Goal: Information Seeking & Learning: Learn about a topic

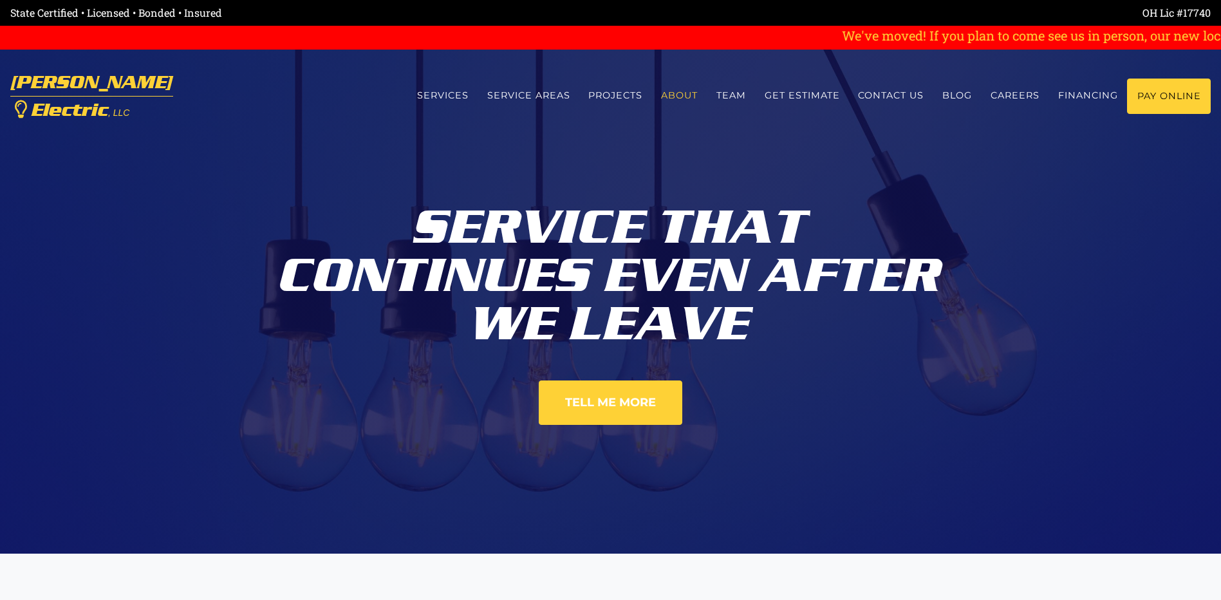
click at [694, 97] on link "About" at bounding box center [679, 96] width 55 height 34
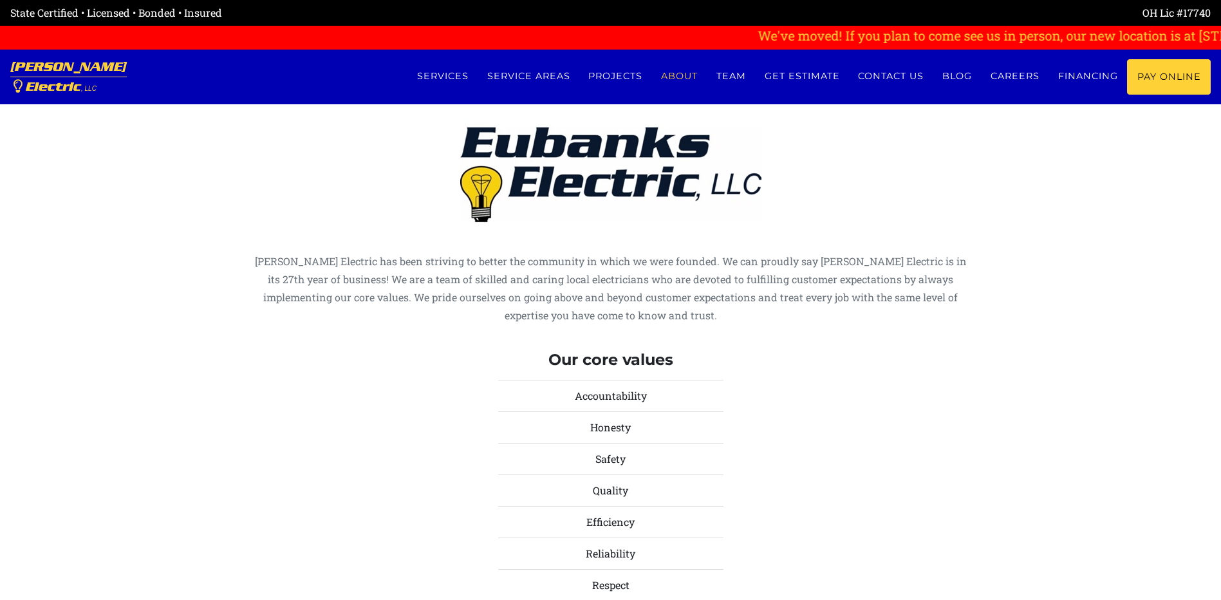
scroll to position [4615, 0]
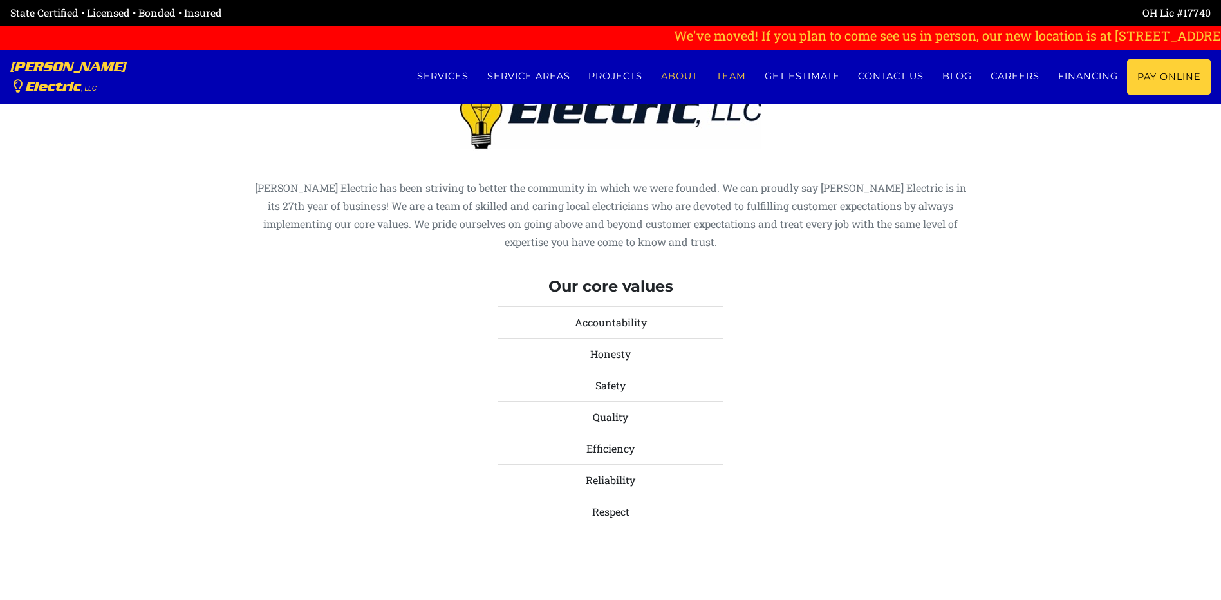
click at [727, 72] on link "Team" at bounding box center [731, 76] width 48 height 34
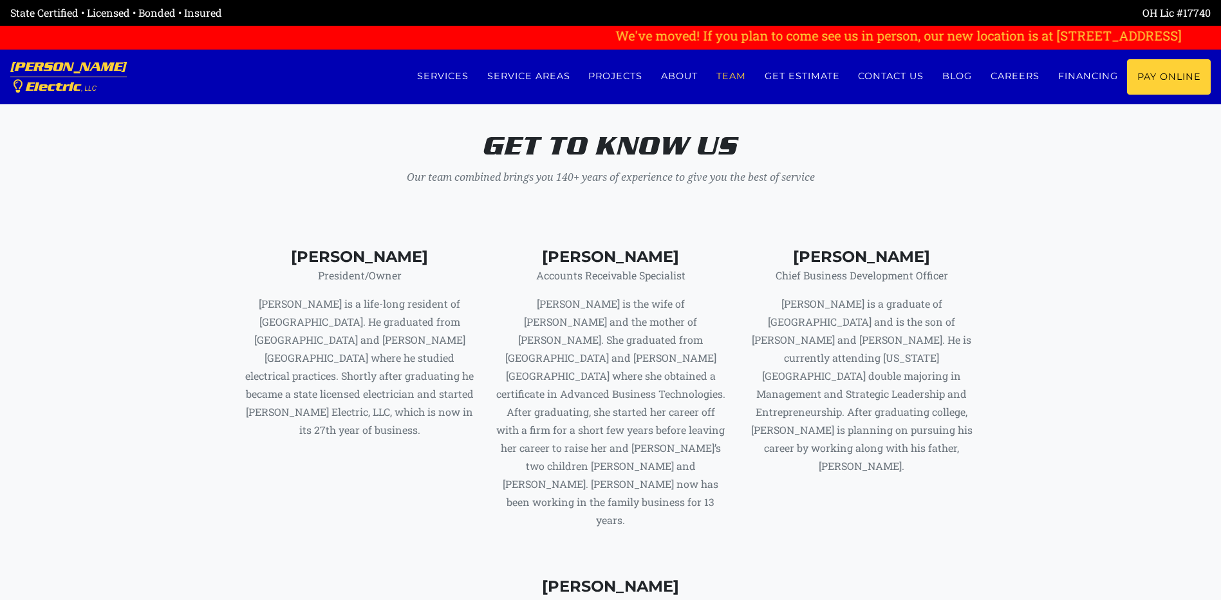
scroll to position [5252, 0]
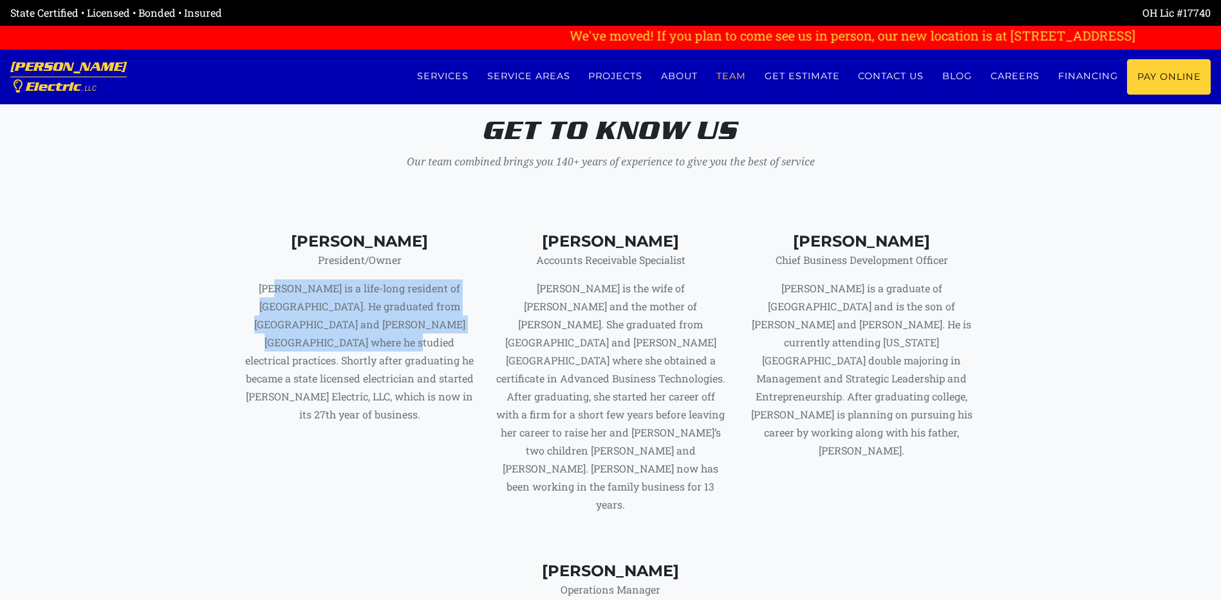
drag, startPoint x: 273, startPoint y: 269, endPoint x: 431, endPoint y: 317, distance: 165.5
click at [431, 317] on p "[PERSON_NAME] is a life-long resident of [GEOGRAPHIC_DATA]. He graduated from […" at bounding box center [360, 351] width 232 height 144
drag, startPoint x: 431, startPoint y: 317, endPoint x: 366, endPoint y: 325, distance: 66.1
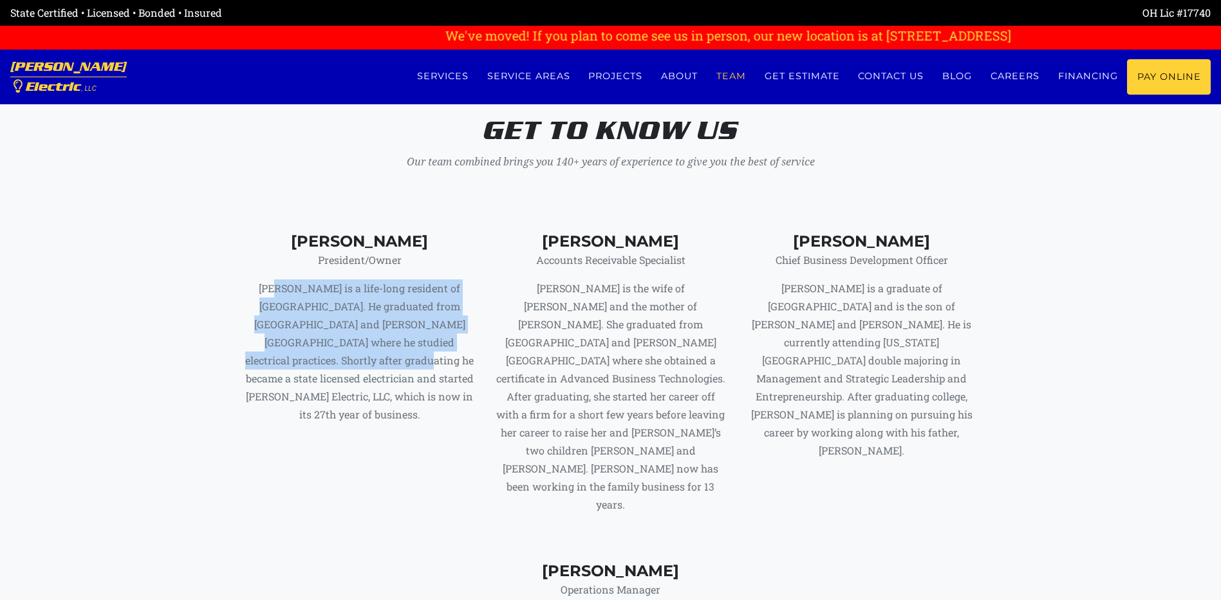
click at [367, 329] on p "[PERSON_NAME] is a life-long resident of [GEOGRAPHIC_DATA]. He graduated from […" at bounding box center [360, 351] width 232 height 144
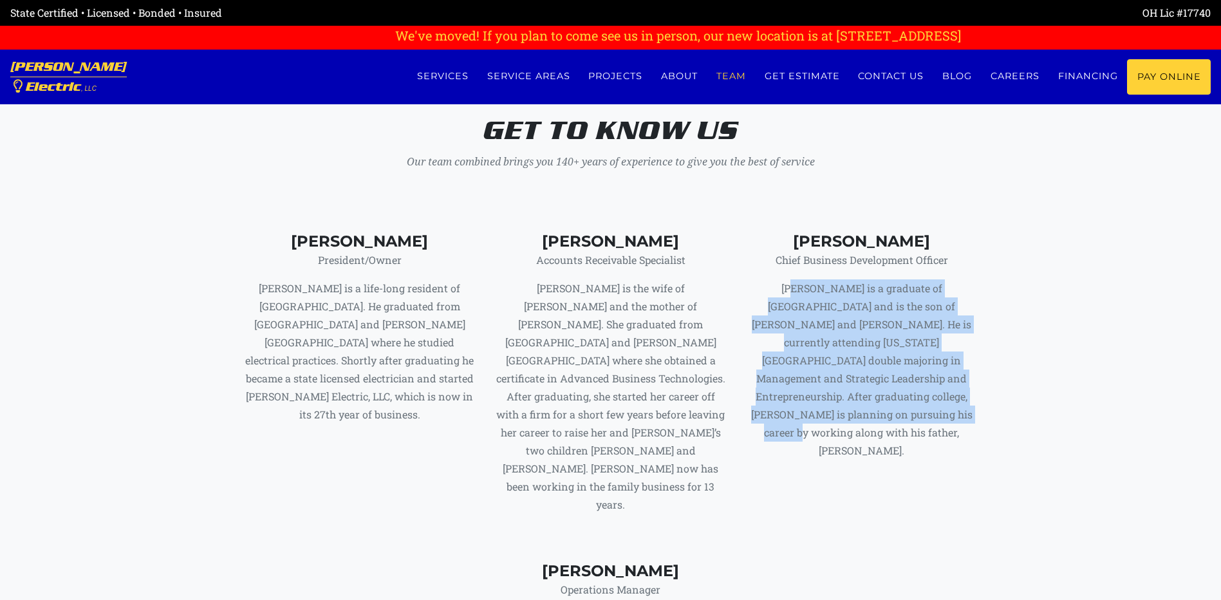
drag, startPoint x: 769, startPoint y: 271, endPoint x: 891, endPoint y: 408, distance: 183.3
click at [891, 408] on div "Noah Eubanks Chief Business Development Officer Noah is a graduate of Fairbanks…" at bounding box center [861, 380] width 251 height 329
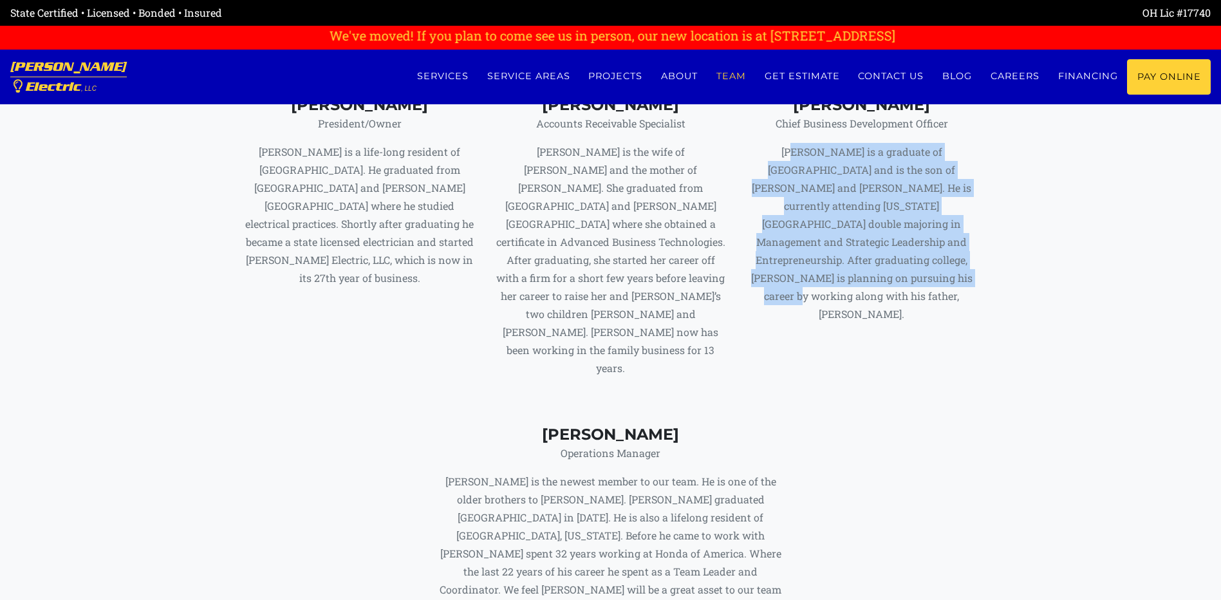
scroll to position [5509, 0]
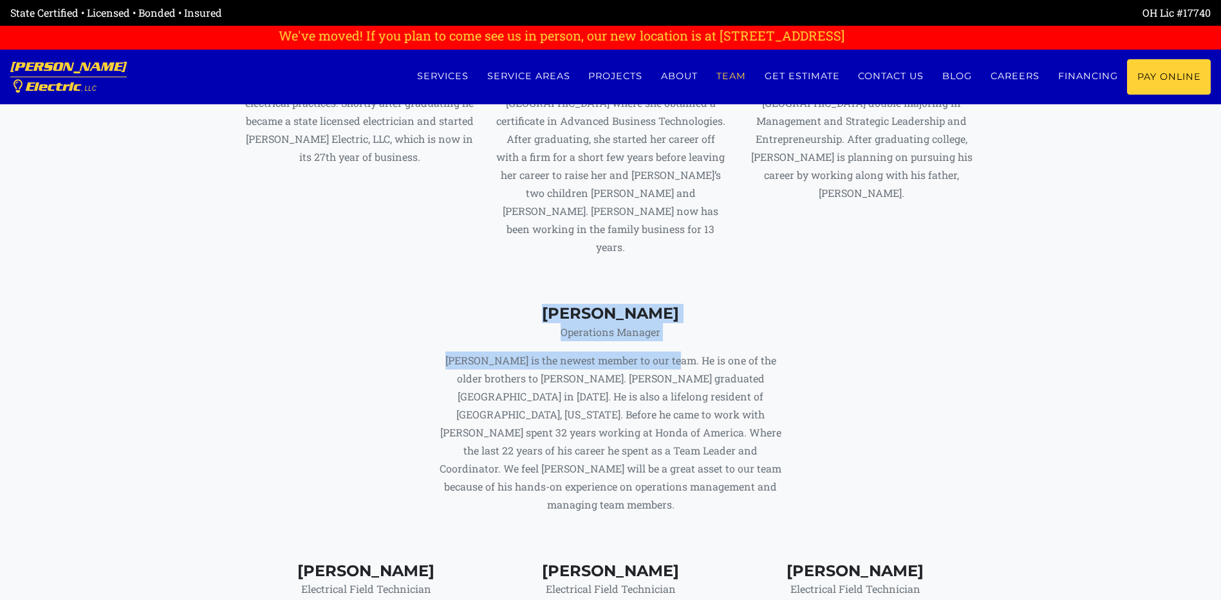
drag, startPoint x: 555, startPoint y: 239, endPoint x: 656, endPoint y: 280, distance: 109.7
click at [656, 304] on div "Budd Eubanks Operations Manager Budd is the newest member to our team. He is on…" at bounding box center [610, 408] width 357 height 209
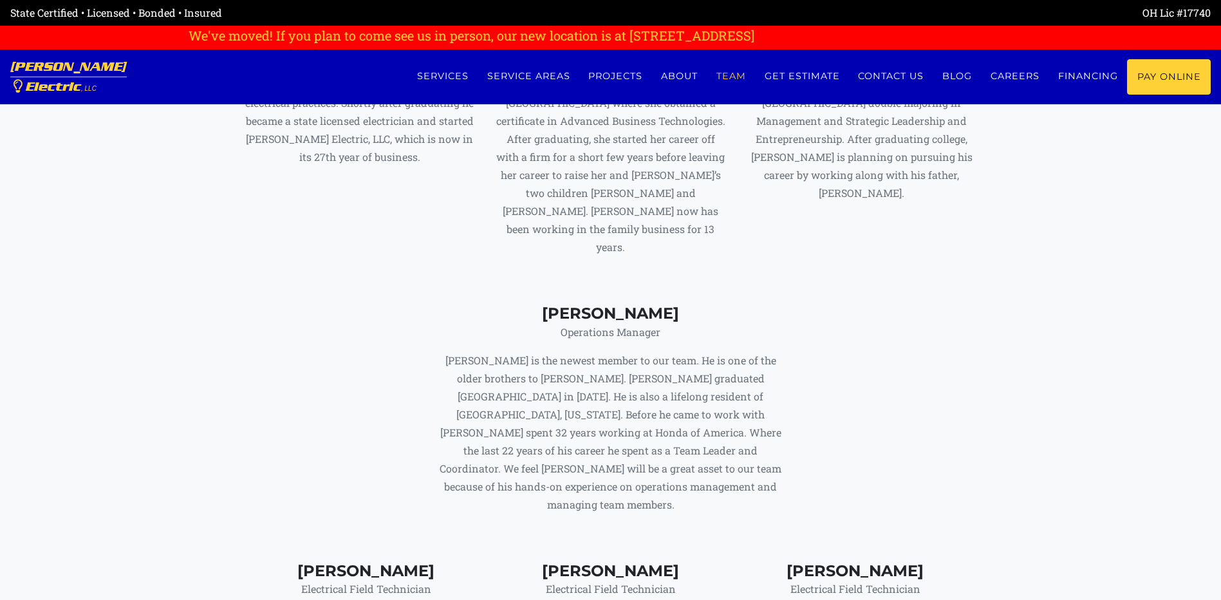
drag, startPoint x: 656, startPoint y: 280, endPoint x: 578, endPoint y: 297, distance: 80.4
click at [578, 351] on p "[PERSON_NAME] is the newest member to our team. He is one of the older brothers…" at bounding box center [610, 432] width 357 height 162
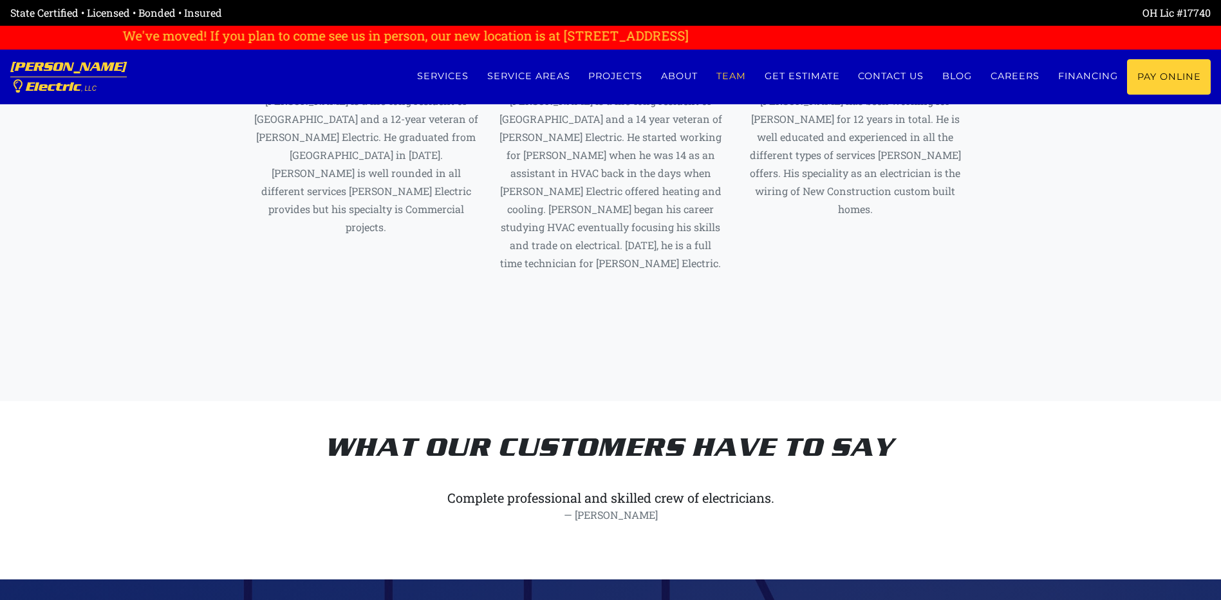
scroll to position [6089, 0]
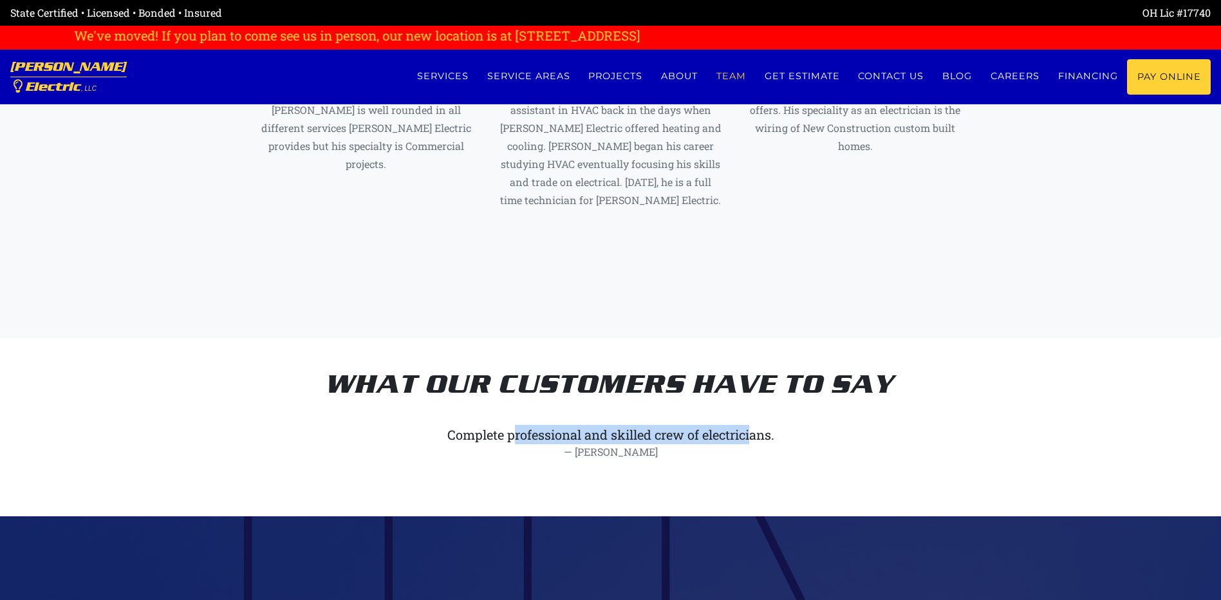
drag, startPoint x: 561, startPoint y: 310, endPoint x: 750, endPoint y: 307, distance: 189.9
click at [750, 425] on div "Complete professional and skilled crew of electricians." at bounding box center [611, 434] width 664 height 19
drag, startPoint x: 750, startPoint y: 307, endPoint x: 640, endPoint y: 309, distance: 110.7
click at [640, 425] on div "Complete professional and skilled crew of electricians." at bounding box center [611, 434] width 664 height 19
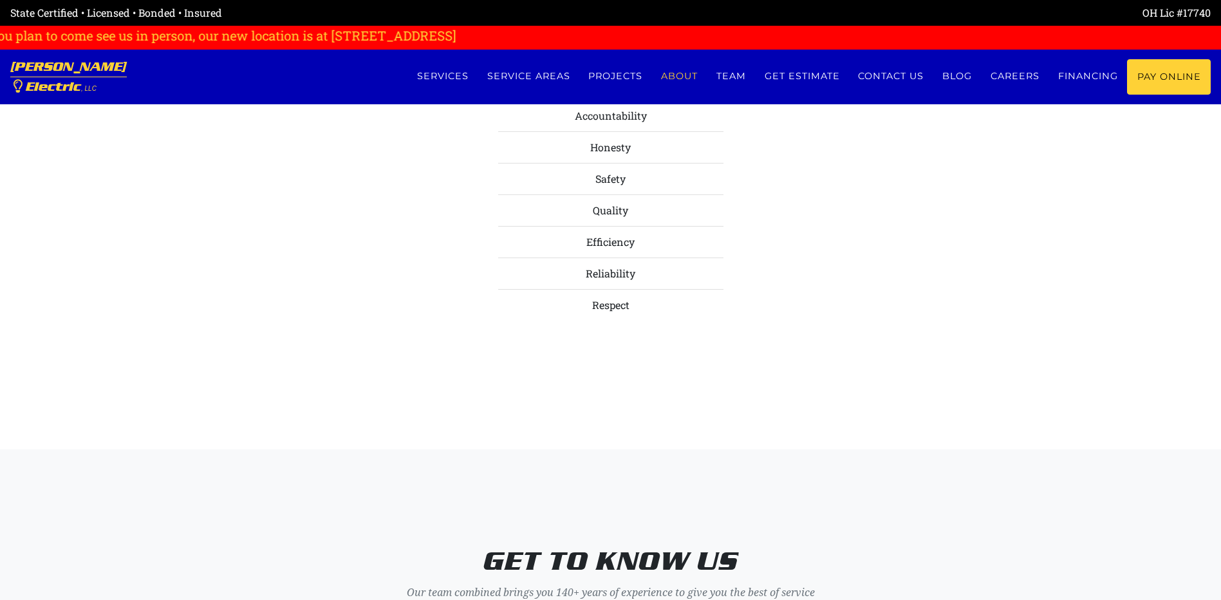
scroll to position [4732, 0]
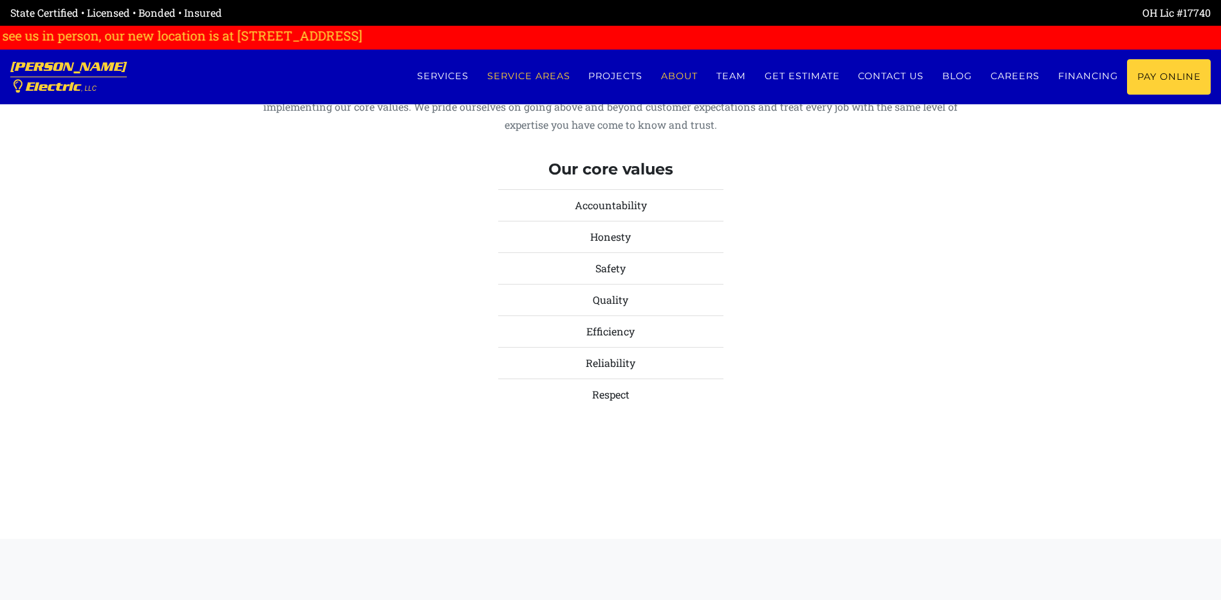
click at [492, 84] on link "Service Areas" at bounding box center [529, 76] width 102 height 34
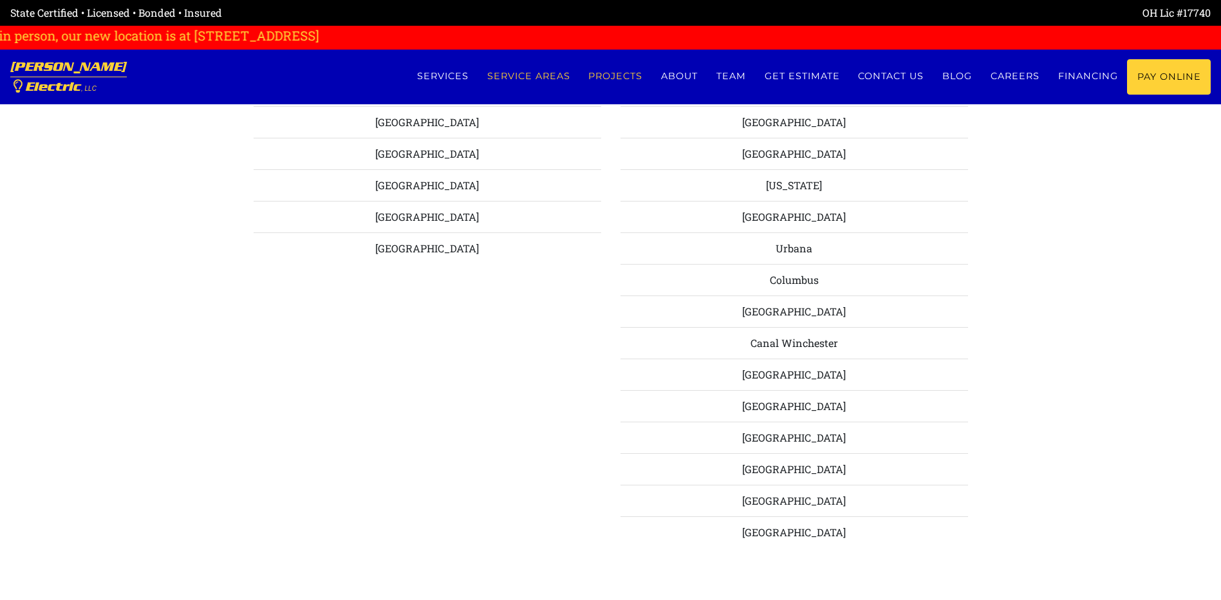
scroll to position [1421, 0]
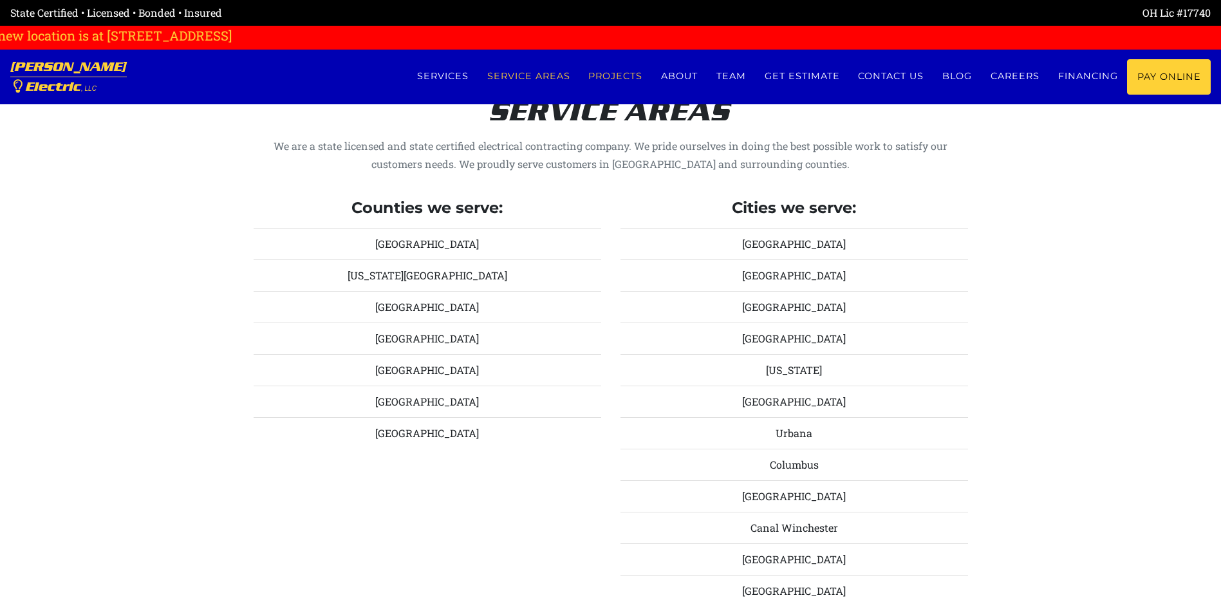
click at [631, 76] on link "Projects" at bounding box center [615, 76] width 73 height 34
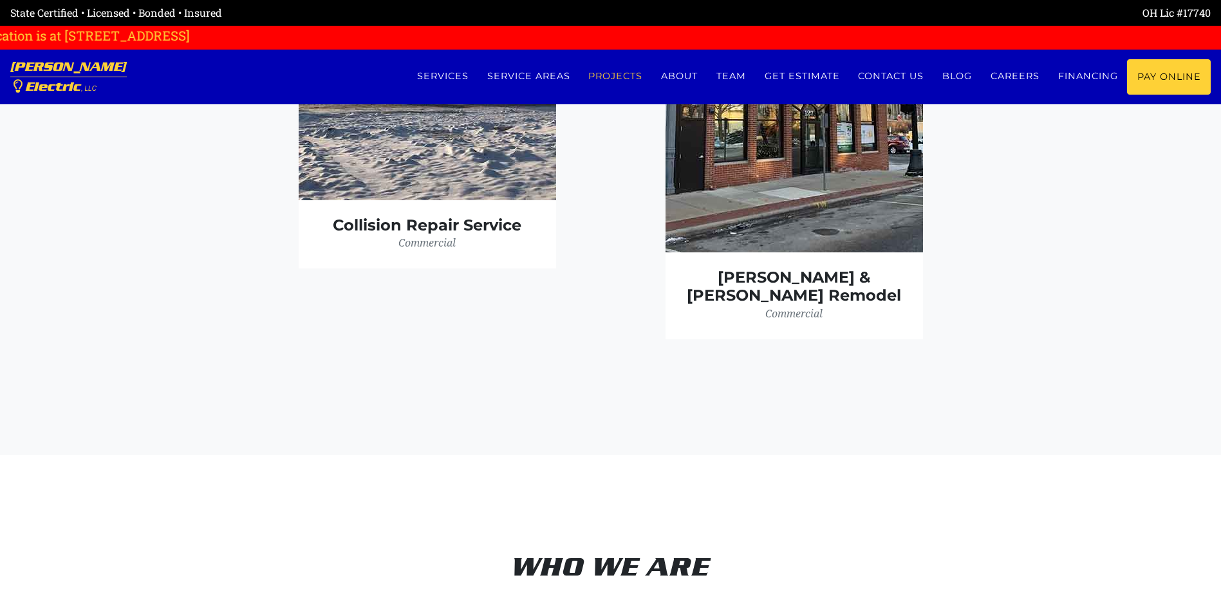
scroll to position [4063, 0]
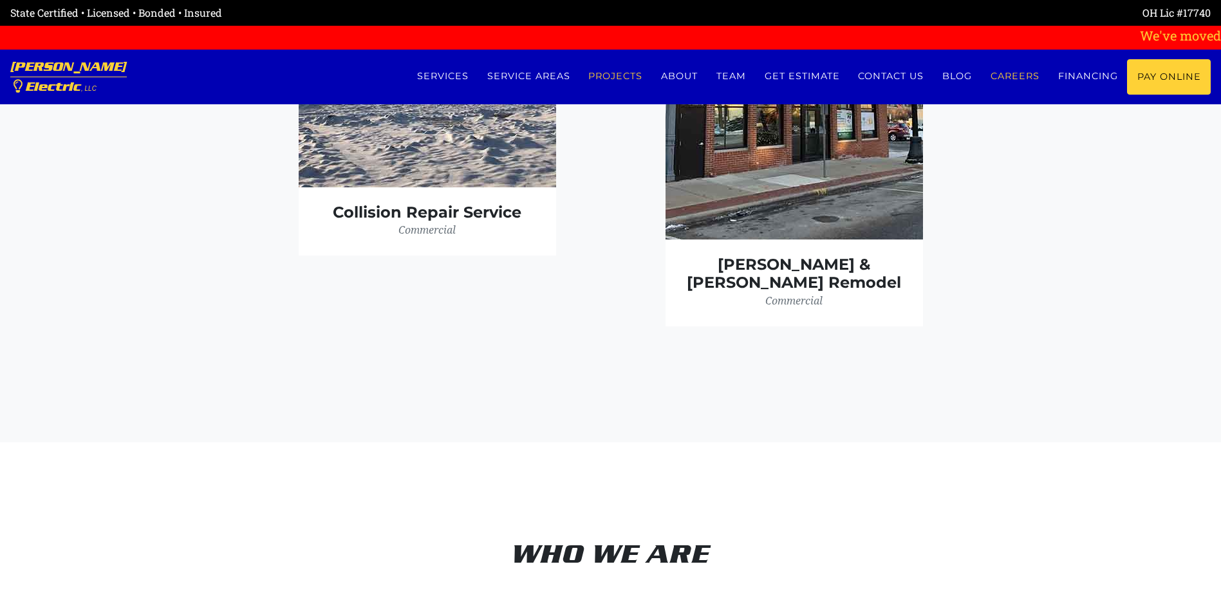
click at [1001, 76] on link "Careers" at bounding box center [1015, 76] width 68 height 34
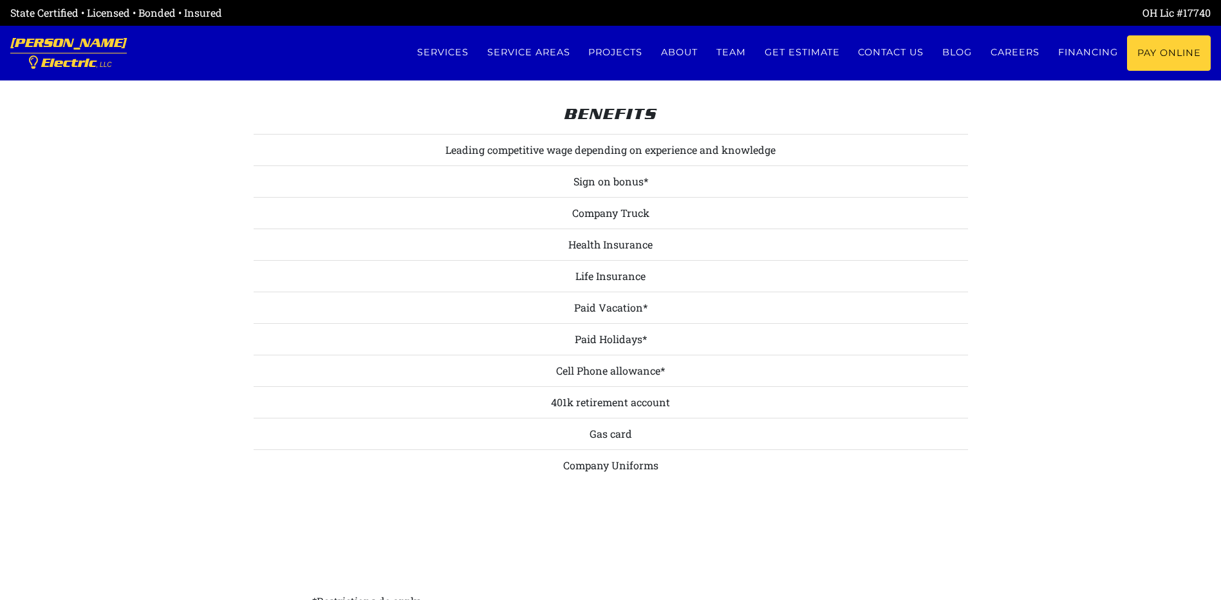
scroll to position [1287, 0]
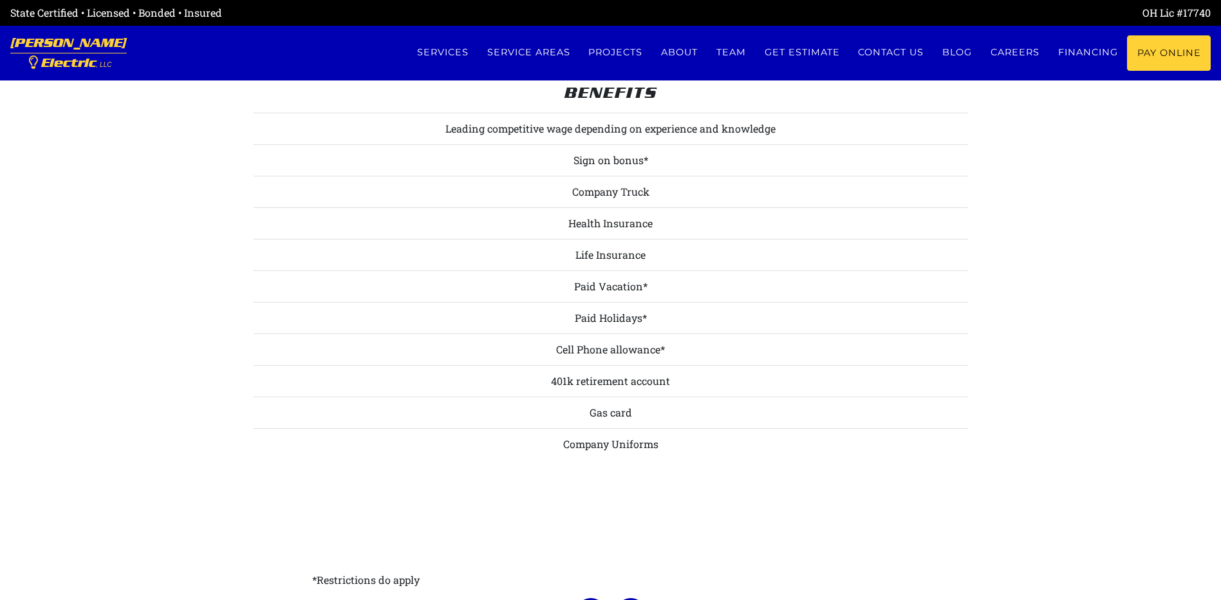
drag, startPoint x: 575, startPoint y: 156, endPoint x: 669, endPoint y: 216, distance: 110.9
click at [669, 216] on ul "Leading competitive wage depending on experience and knowledge Sign on bonus* C…" at bounding box center [611, 286] width 714 height 347
drag, startPoint x: 669, startPoint y: 216, endPoint x: 636, endPoint y: 230, distance: 34.9
click at [636, 230] on li "Health Insurance" at bounding box center [611, 223] width 714 height 32
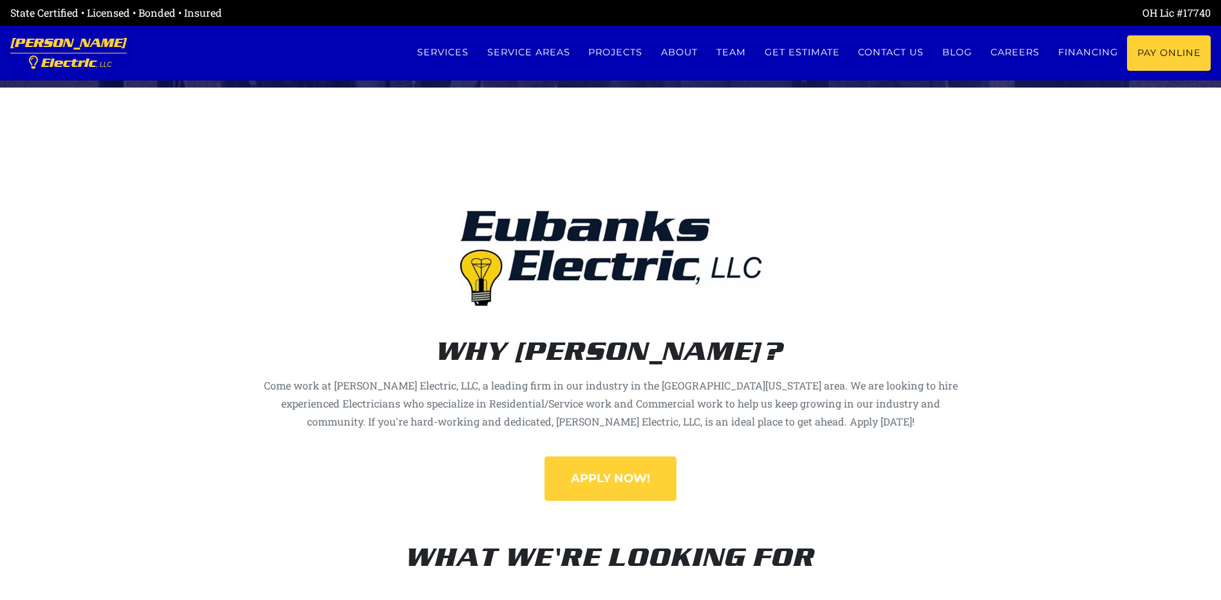
scroll to position [0, 0]
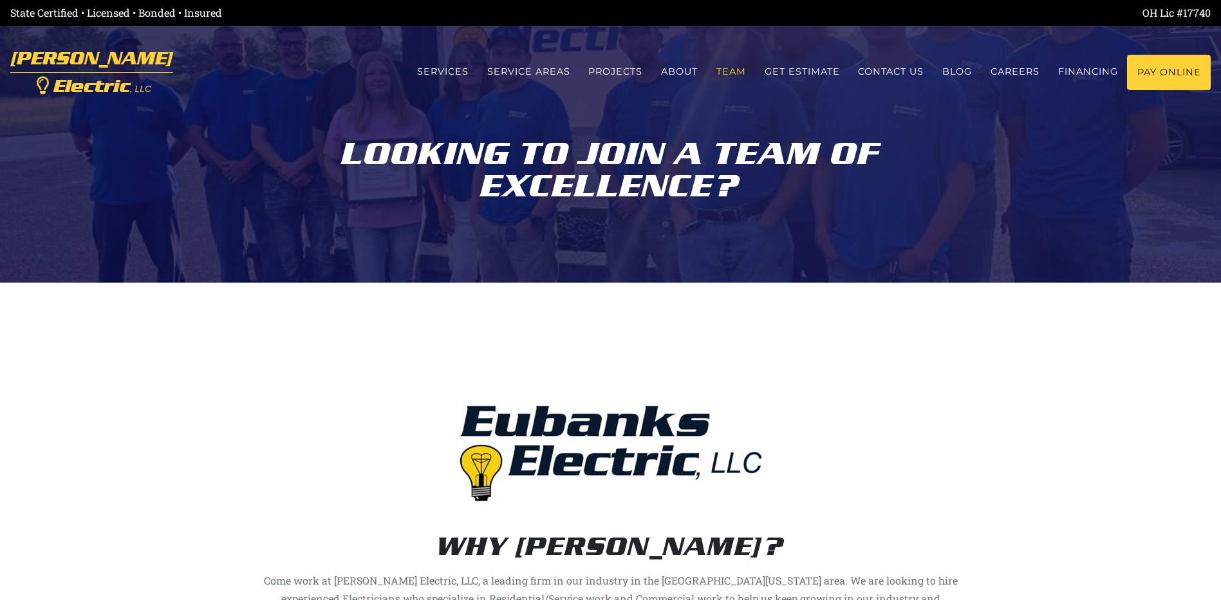
click at [718, 73] on link "Team" at bounding box center [731, 72] width 48 height 34
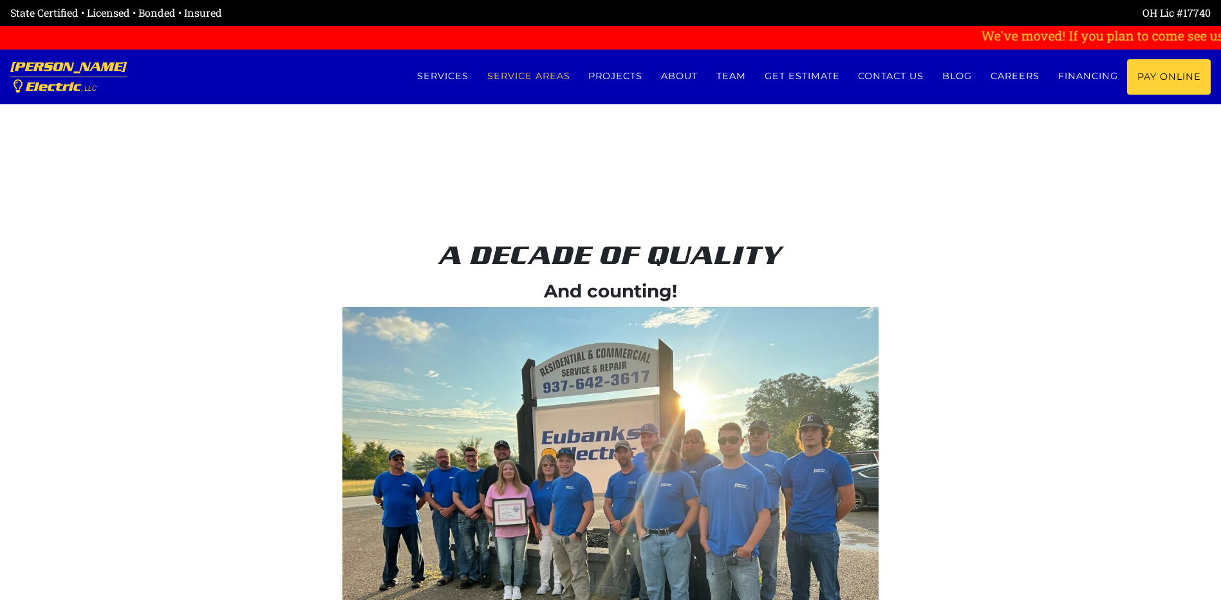
scroll to position [2099, 0]
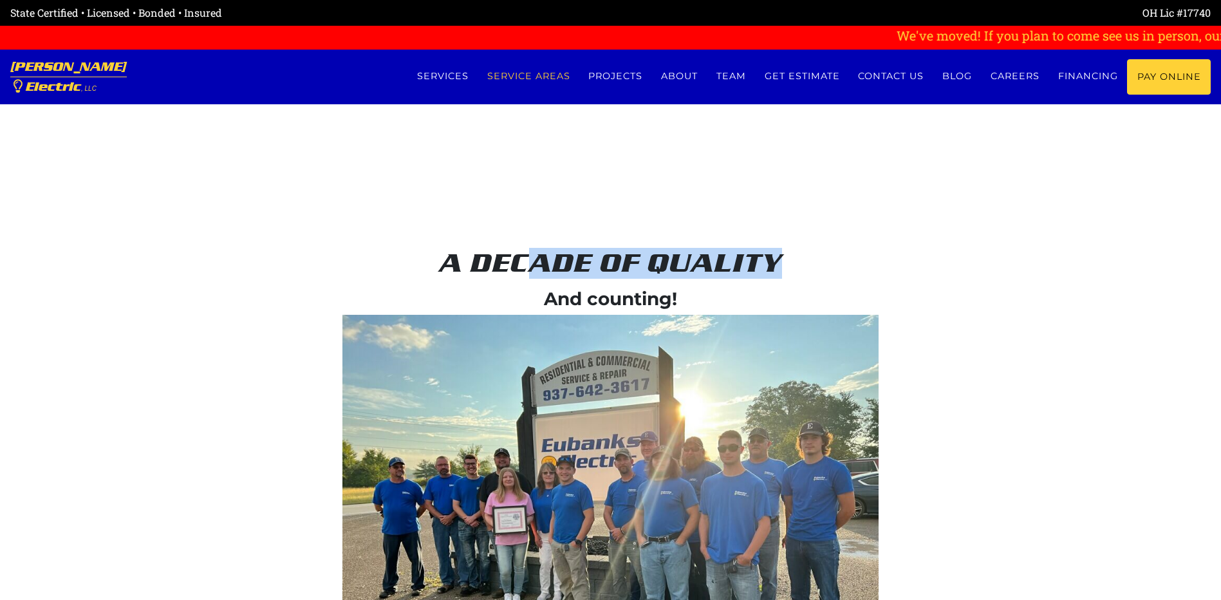
drag, startPoint x: 541, startPoint y: 263, endPoint x: 795, endPoint y: 249, distance: 255.2
click at [795, 249] on h2 "A decade of quality" at bounding box center [611, 263] width 714 height 31
drag, startPoint x: 795, startPoint y: 249, endPoint x: 627, endPoint y: 272, distance: 169.5
click at [631, 272] on h2 "A decade of quality" at bounding box center [611, 263] width 714 height 31
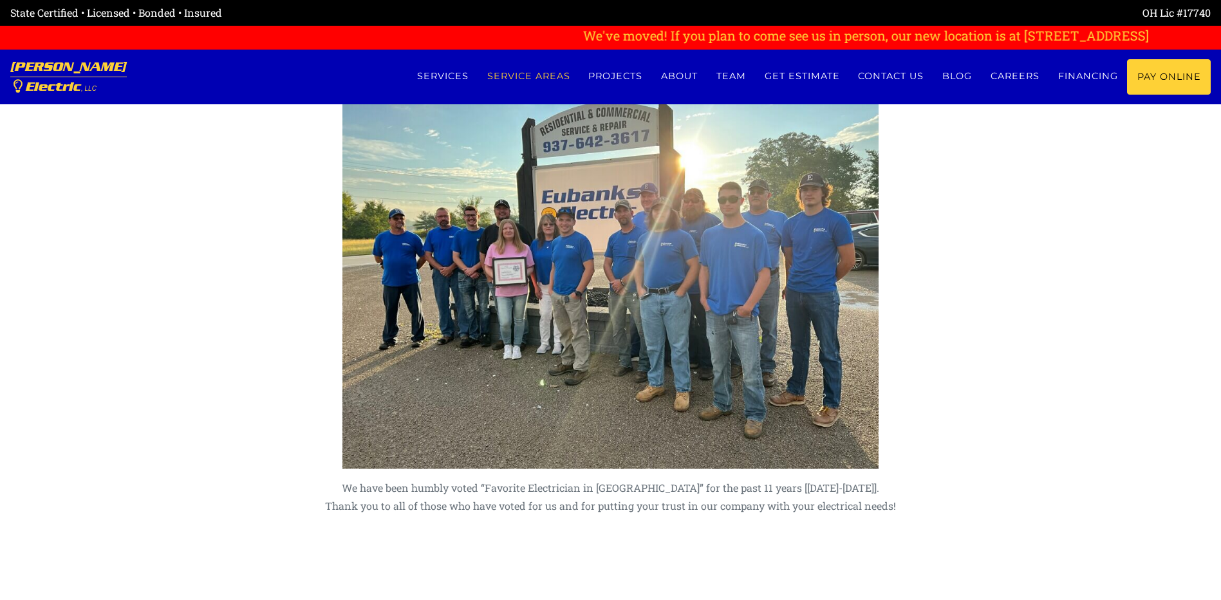
scroll to position [2356, 0]
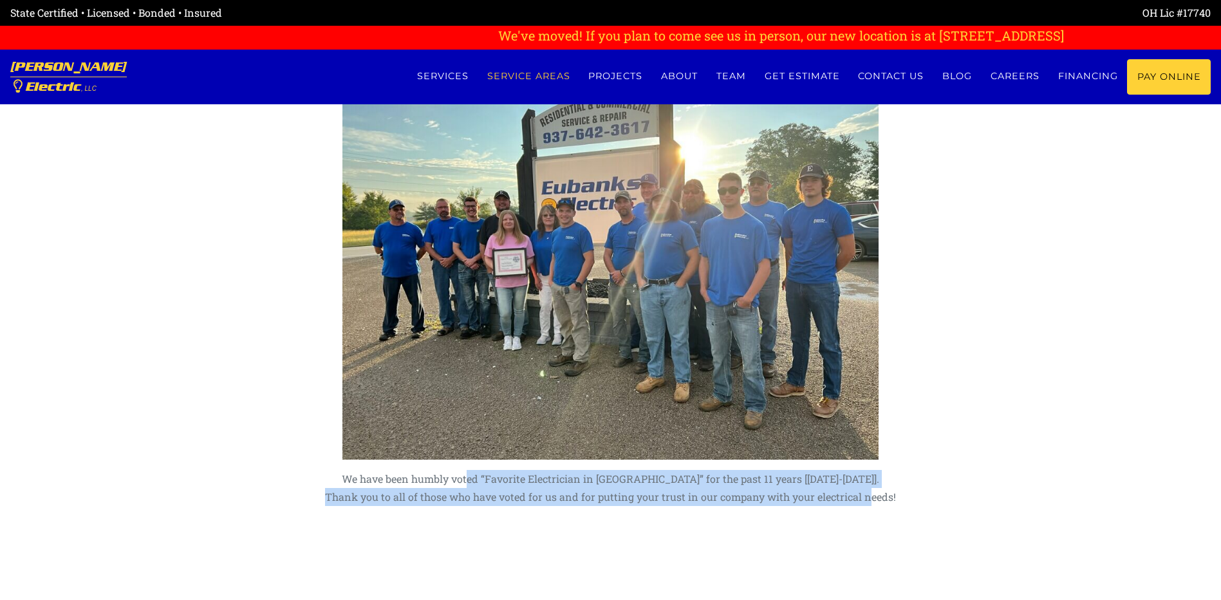
drag, startPoint x: 493, startPoint y: 482, endPoint x: 873, endPoint y: 497, distance: 380.0
click at [873, 497] on p "We have been humbly voted “Favorite Electrician in [GEOGRAPHIC_DATA]” for the p…" at bounding box center [611, 488] width 714 height 36
drag, startPoint x: 873, startPoint y: 497, endPoint x: 723, endPoint y: 495, distance: 150.0
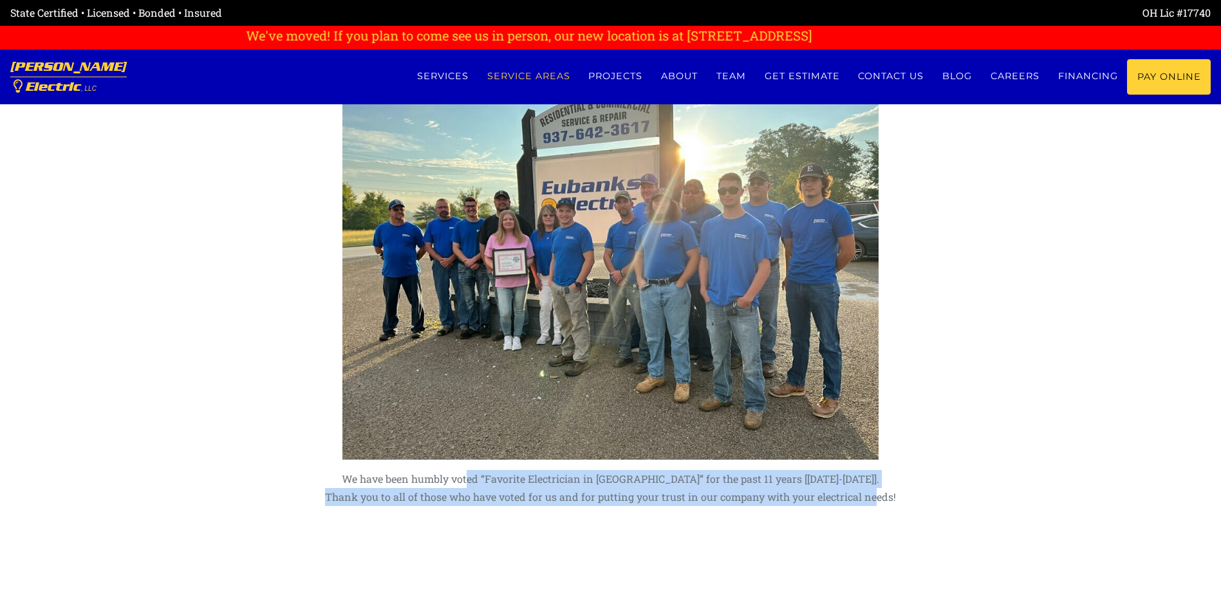
click at [723, 495] on p "We have been humbly voted “Favorite Electrician in Union County” for the past 1…" at bounding box center [611, 488] width 714 height 36
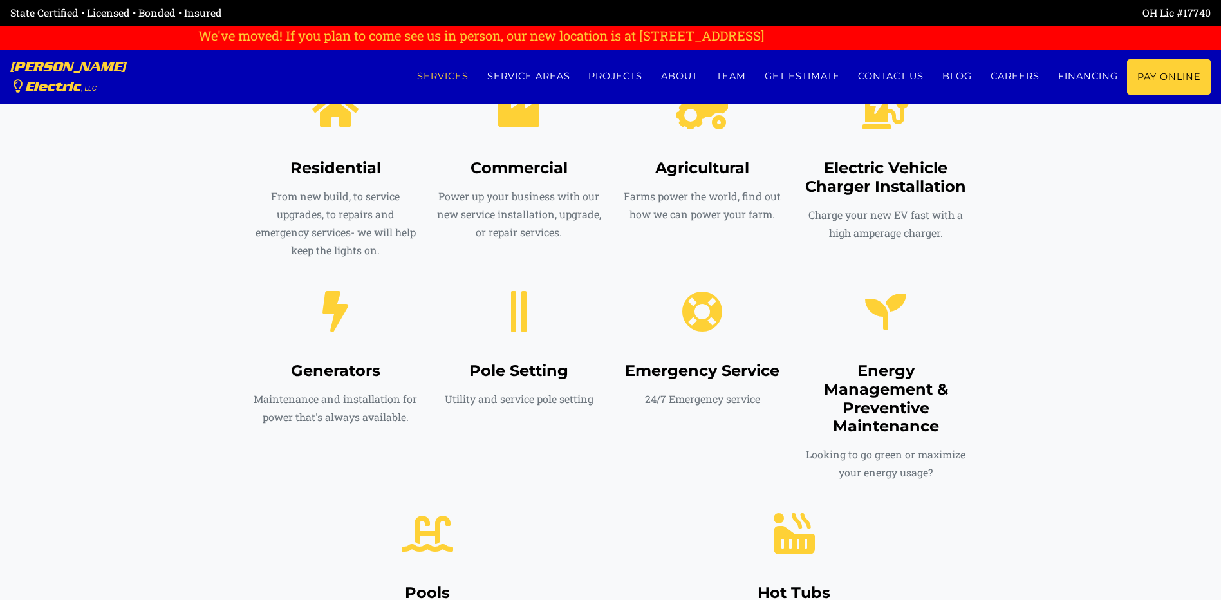
scroll to position [683, 0]
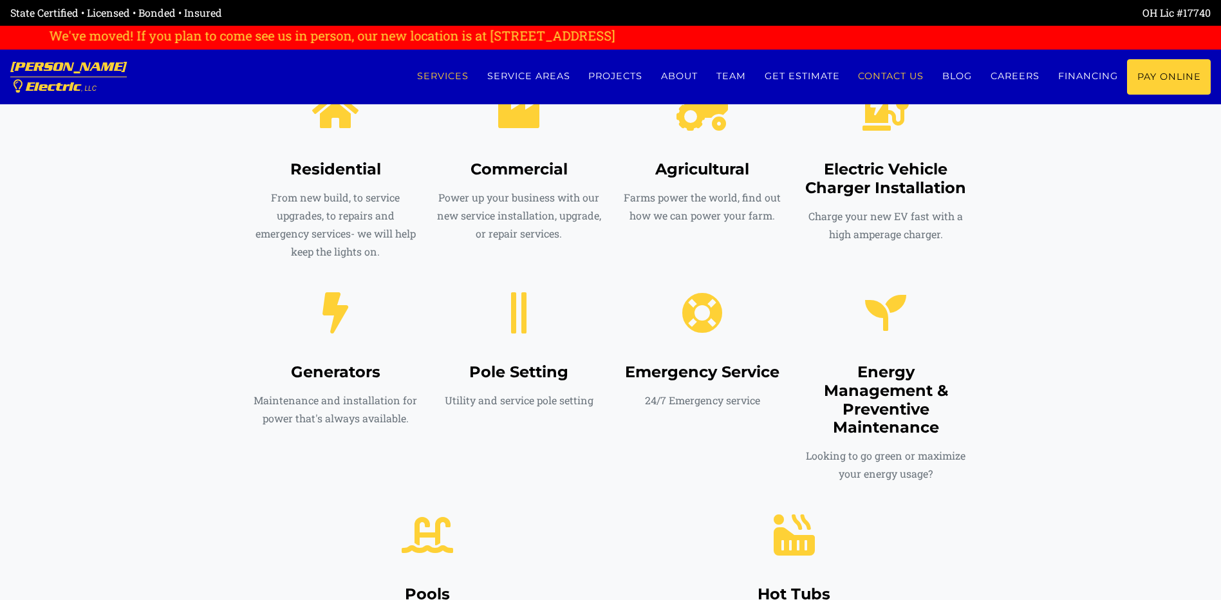
click at [875, 80] on link "Contact us" at bounding box center [891, 76] width 84 height 34
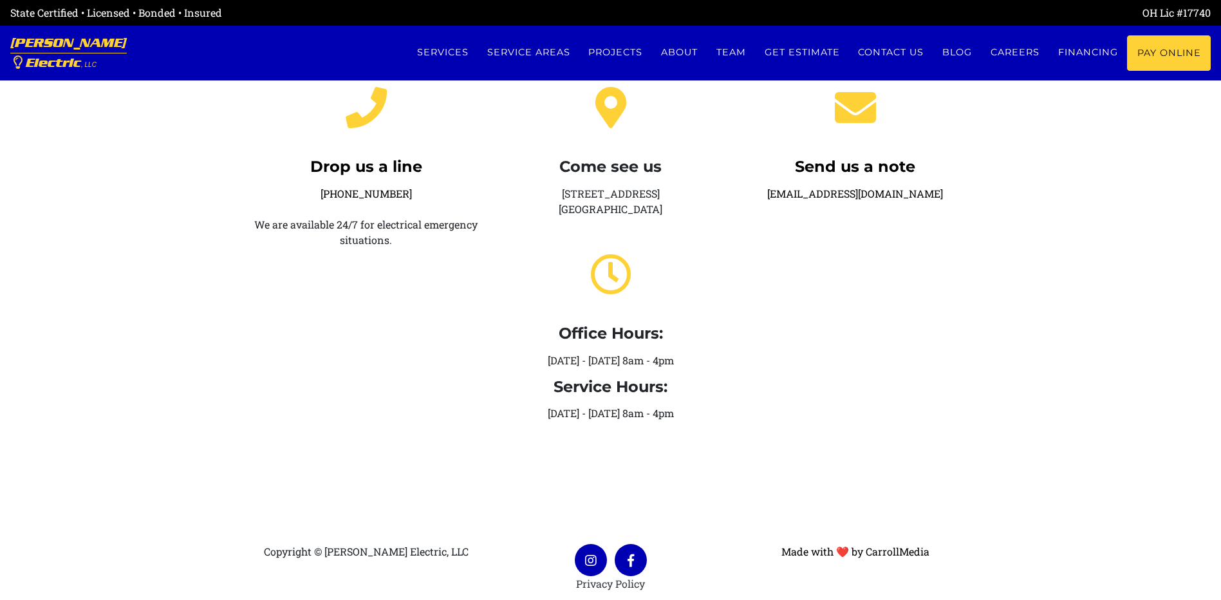
scroll to position [302, 0]
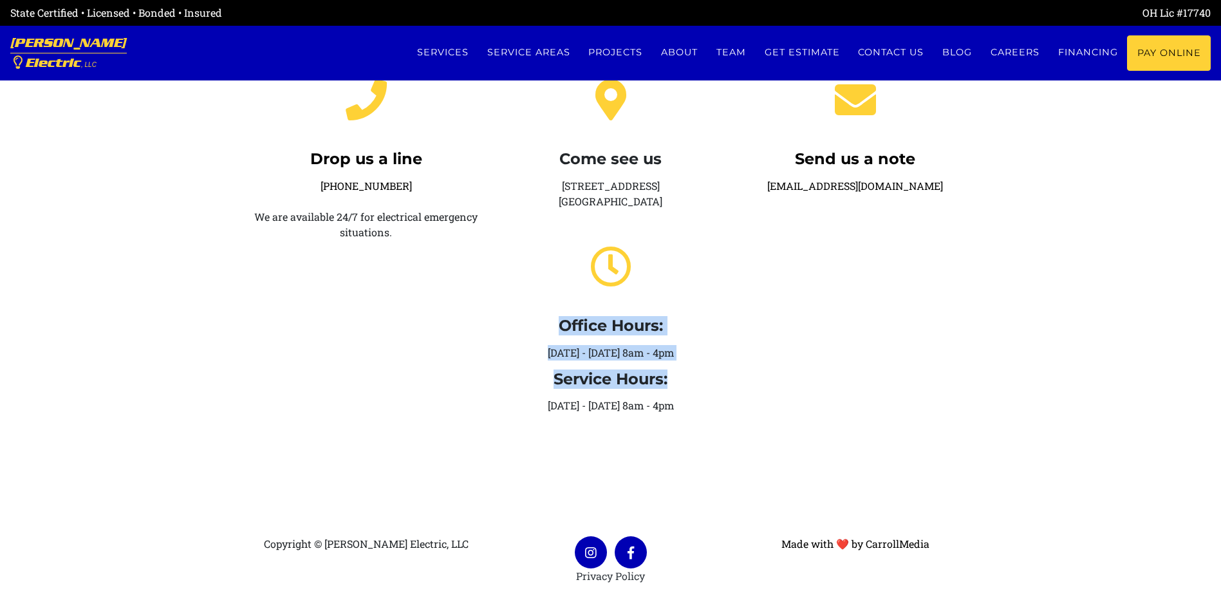
drag, startPoint x: 564, startPoint y: 322, endPoint x: 676, endPoint y: 382, distance: 127.0
click at [676, 382] on div "Come see us 21013 Northwest Pkwy Marysville, OH 43040 Office Hours: Monday - Fr…" at bounding box center [610, 241] width 245 height 366
drag, startPoint x: 676, startPoint y: 382, endPoint x: 614, endPoint y: 379, distance: 61.9
click at [614, 379] on h4 "Service Hours:" at bounding box center [610, 379] width 225 height 19
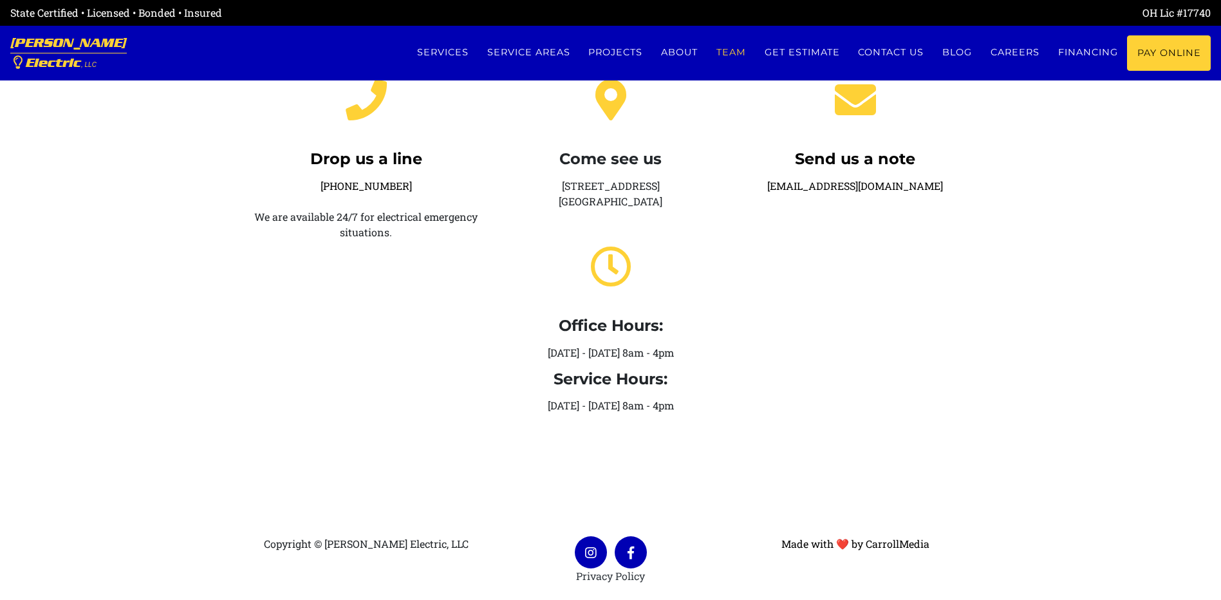
click at [726, 54] on link "Team" at bounding box center [731, 52] width 48 height 34
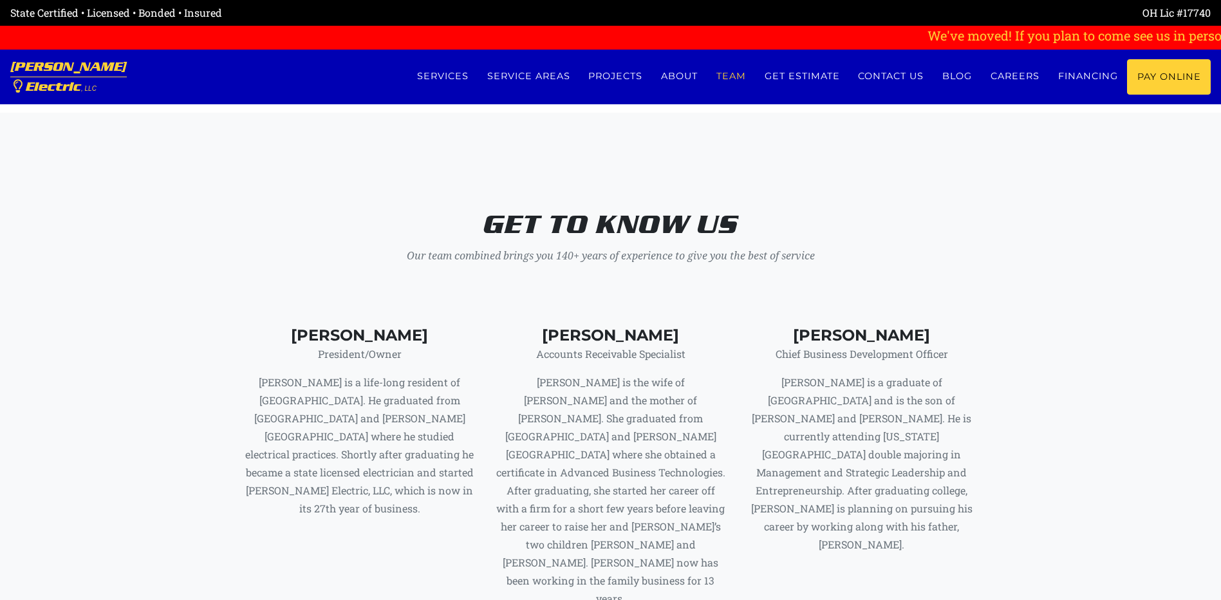
scroll to position [5252, 0]
